Goal: Check status: Check status

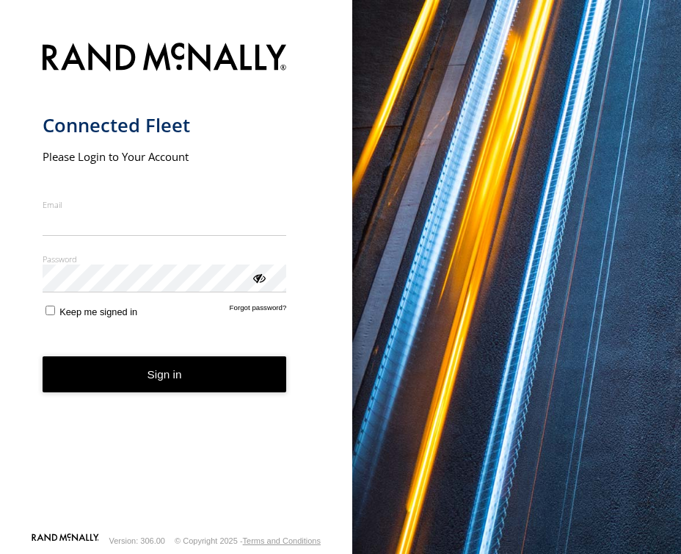
click at [168, 218] on input "Email" at bounding box center [165, 223] width 245 height 26
type input "**********"
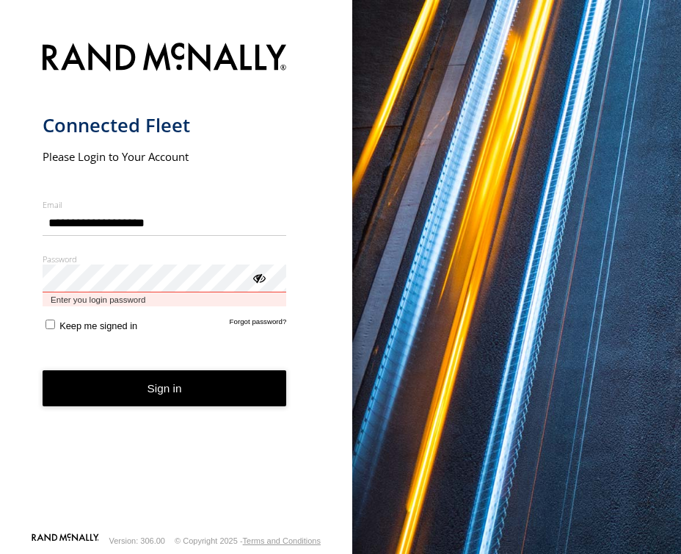
click at [43, 370] on button "Sign in" at bounding box center [165, 388] width 245 height 36
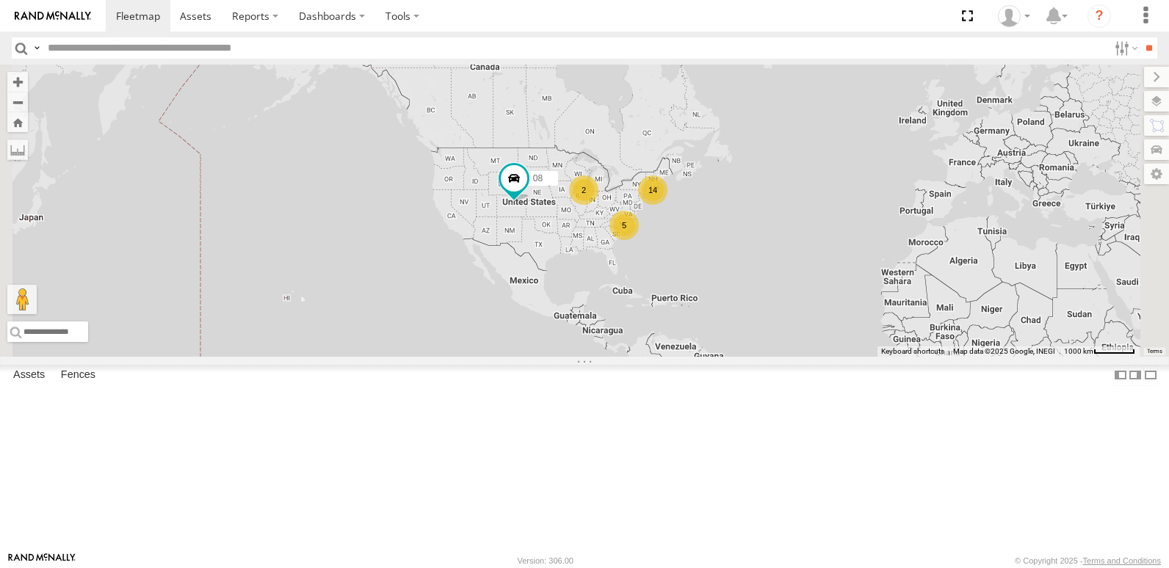
click at [0, 0] on span "Asset" at bounding box center [0, 0] width 0 height 0
click at [0, 0] on div "14" at bounding box center [0, 0] width 0 height 0
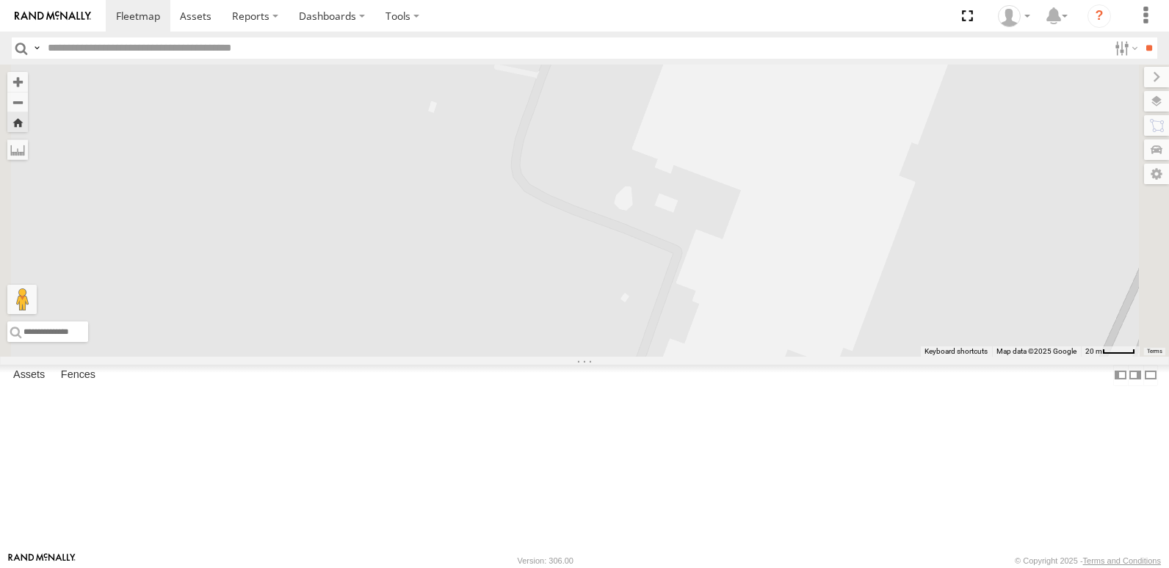
drag, startPoint x: 879, startPoint y: 388, endPoint x: 757, endPoint y: 213, distance: 213.1
click at [681, 213] on div "14" at bounding box center [584, 211] width 1169 height 292
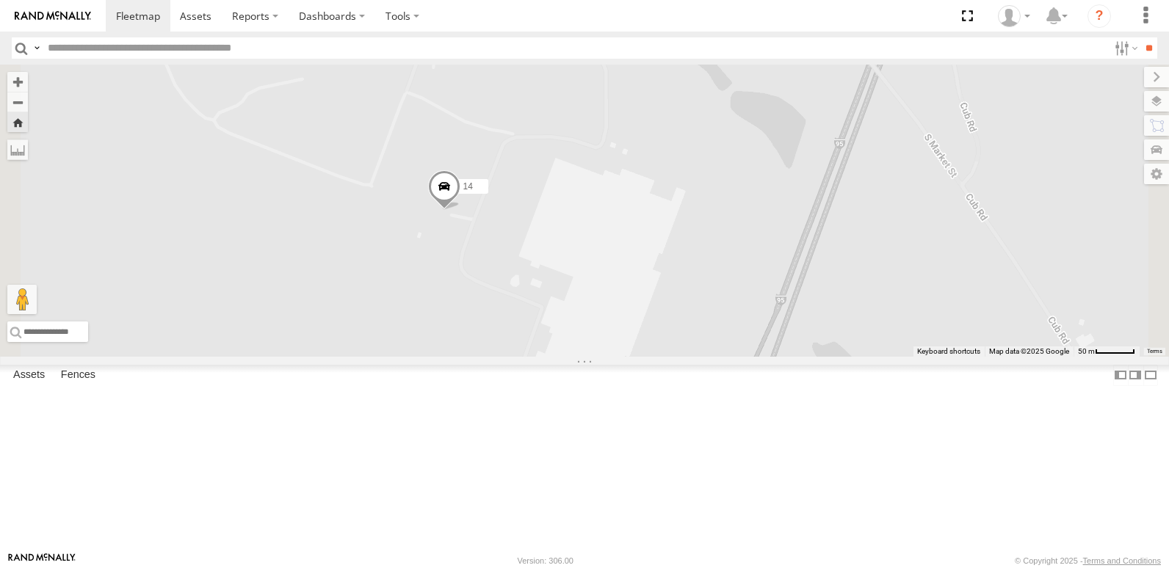
drag, startPoint x: 738, startPoint y: 247, endPoint x: 655, endPoint y: 377, distance: 154.8
click at [655, 357] on div "14" at bounding box center [584, 211] width 1169 height 292
click at [0, 0] on link at bounding box center [0, 0] width 0 height 0
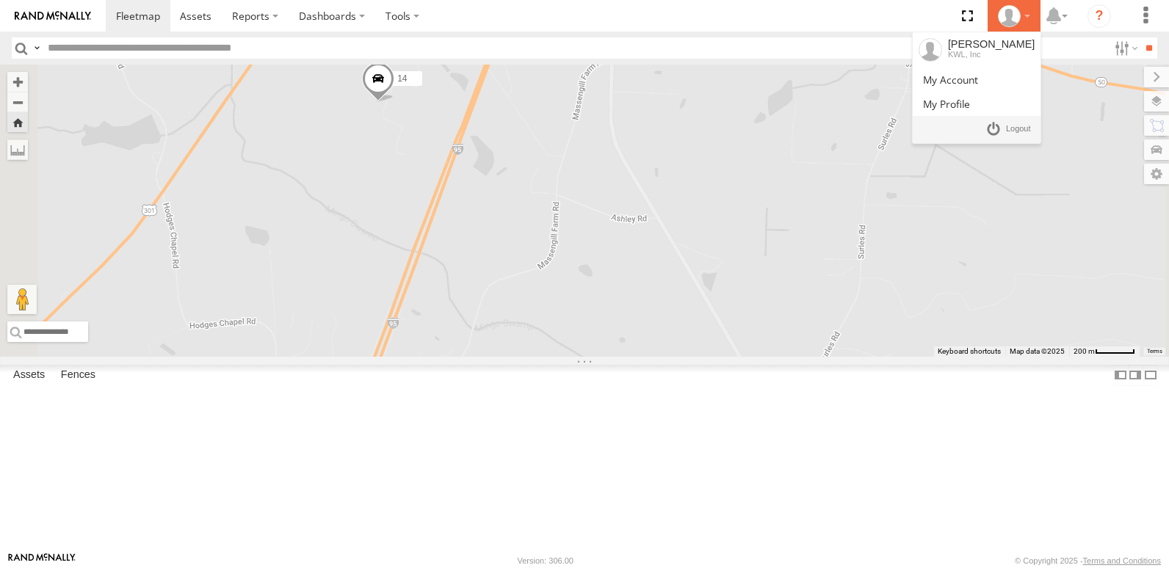
click at [681, 18] on div at bounding box center [1014, 16] width 43 height 22
click at [681, 124] on link at bounding box center [1008, 129] width 54 height 21
